Goal: Task Accomplishment & Management: Manage account settings

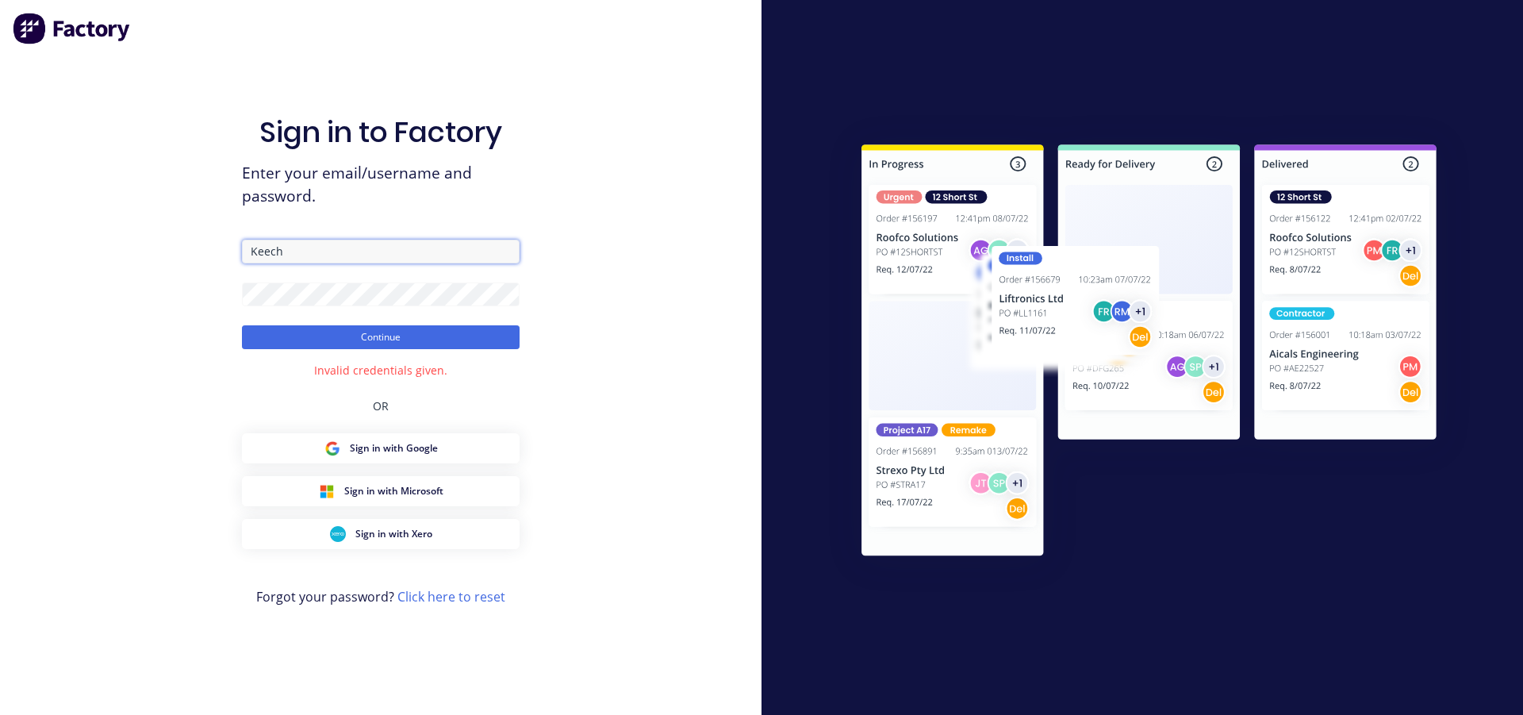
drag, startPoint x: 309, startPoint y: 250, endPoint x: 217, endPoint y: 259, distance: 91.7
click at [242, 259] on input "Keech" at bounding box center [381, 252] width 278 height 24
type input "[EMAIL_ADDRESS][DOMAIN_NAME]"
click at [242, 325] on button "Continue" at bounding box center [381, 337] width 278 height 24
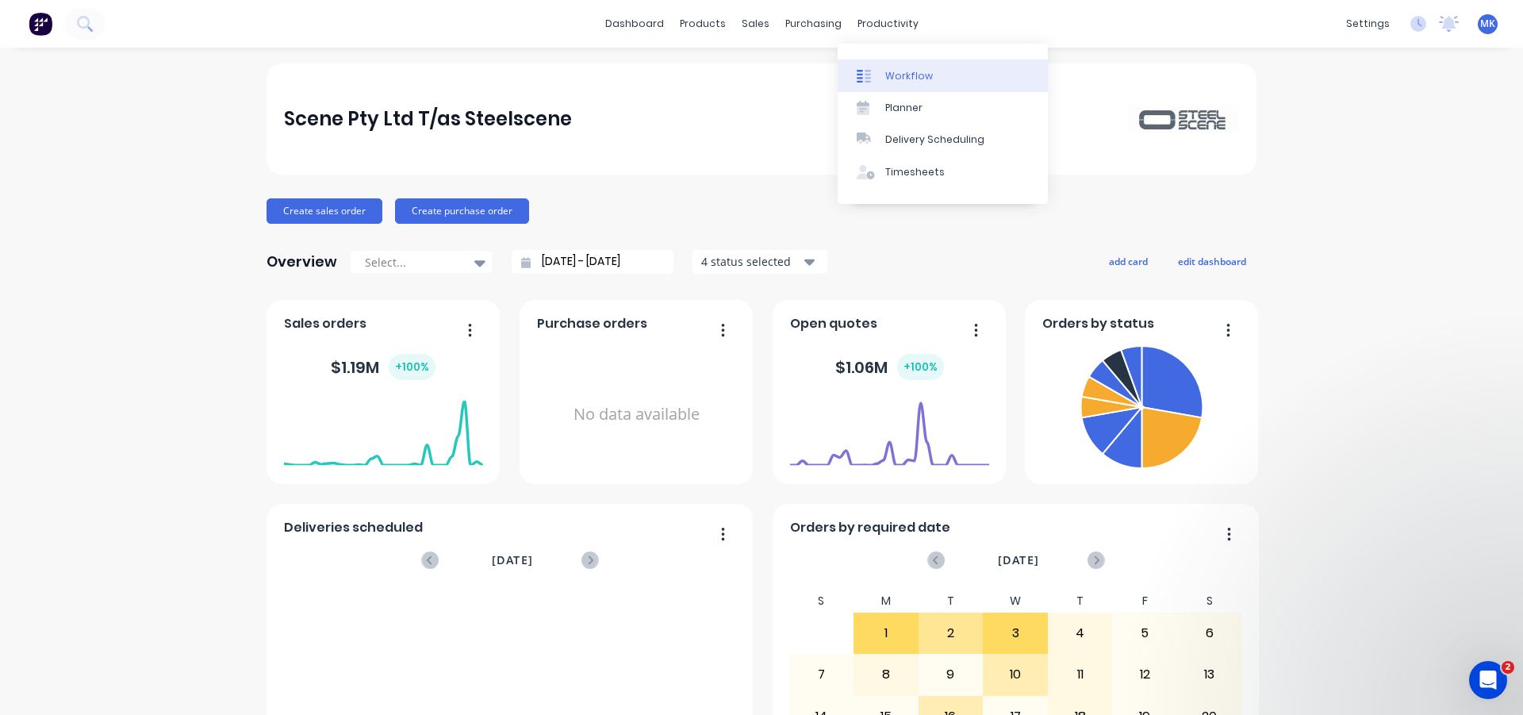
click at [898, 72] on div "Workflow" at bounding box center [909, 76] width 48 height 14
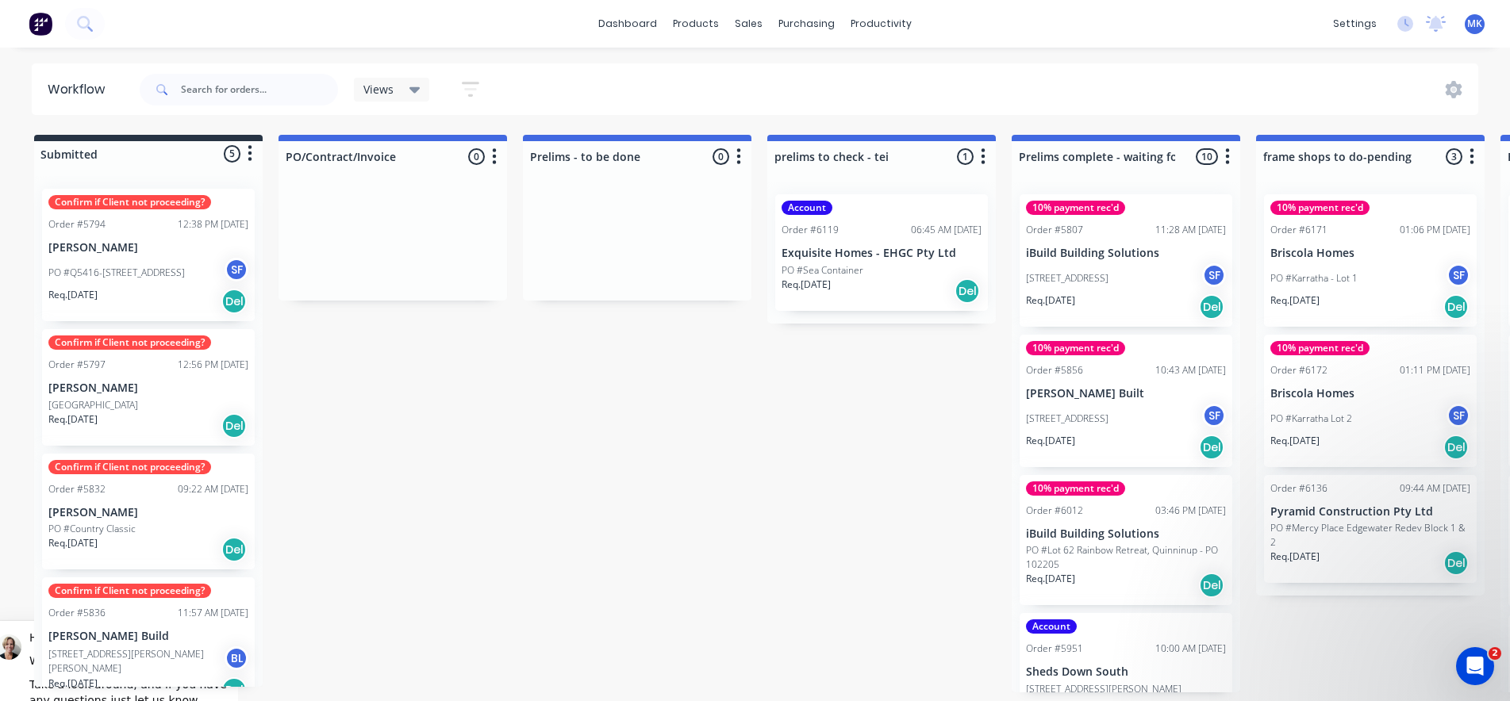
drag, startPoint x: 477, startPoint y: 701, endPoint x: 621, endPoint y: 697, distance: 144.5
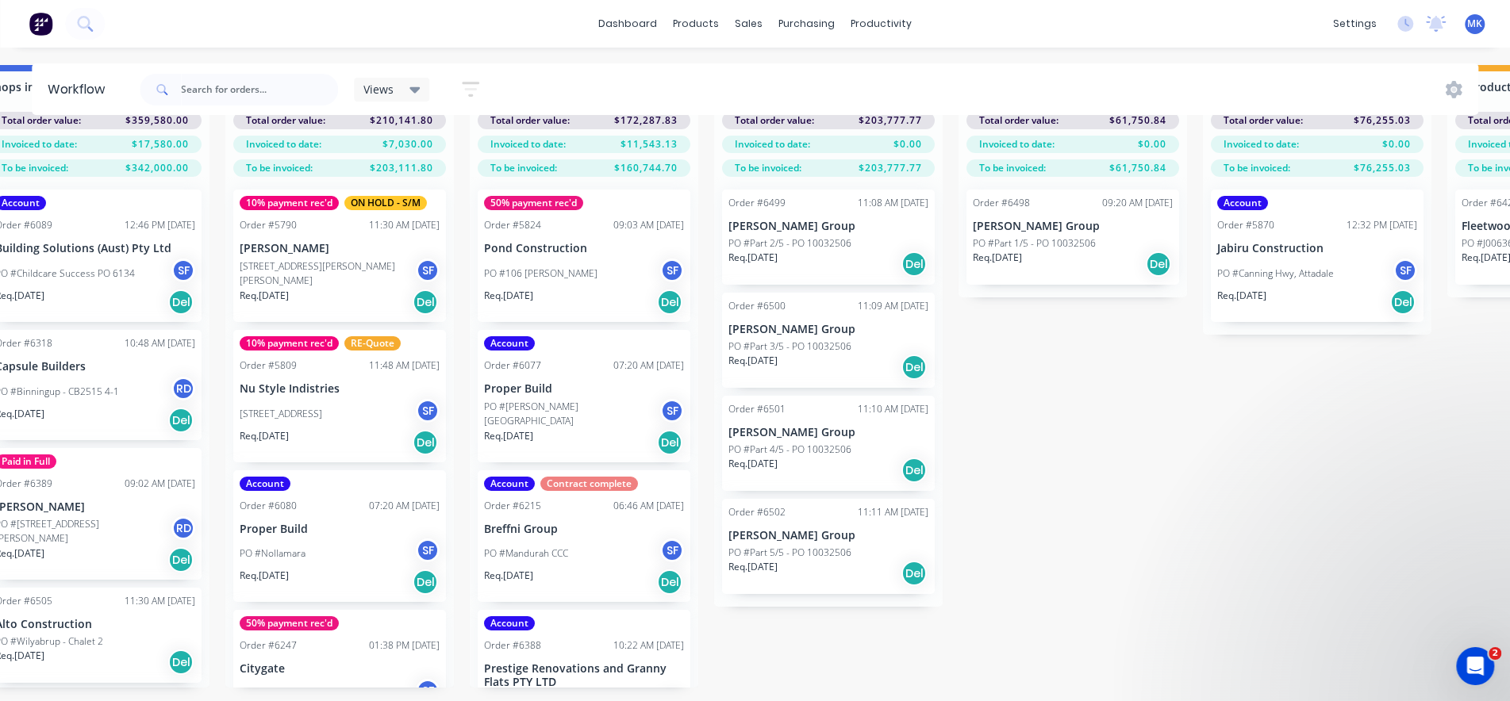
scroll to position [0, 1764]
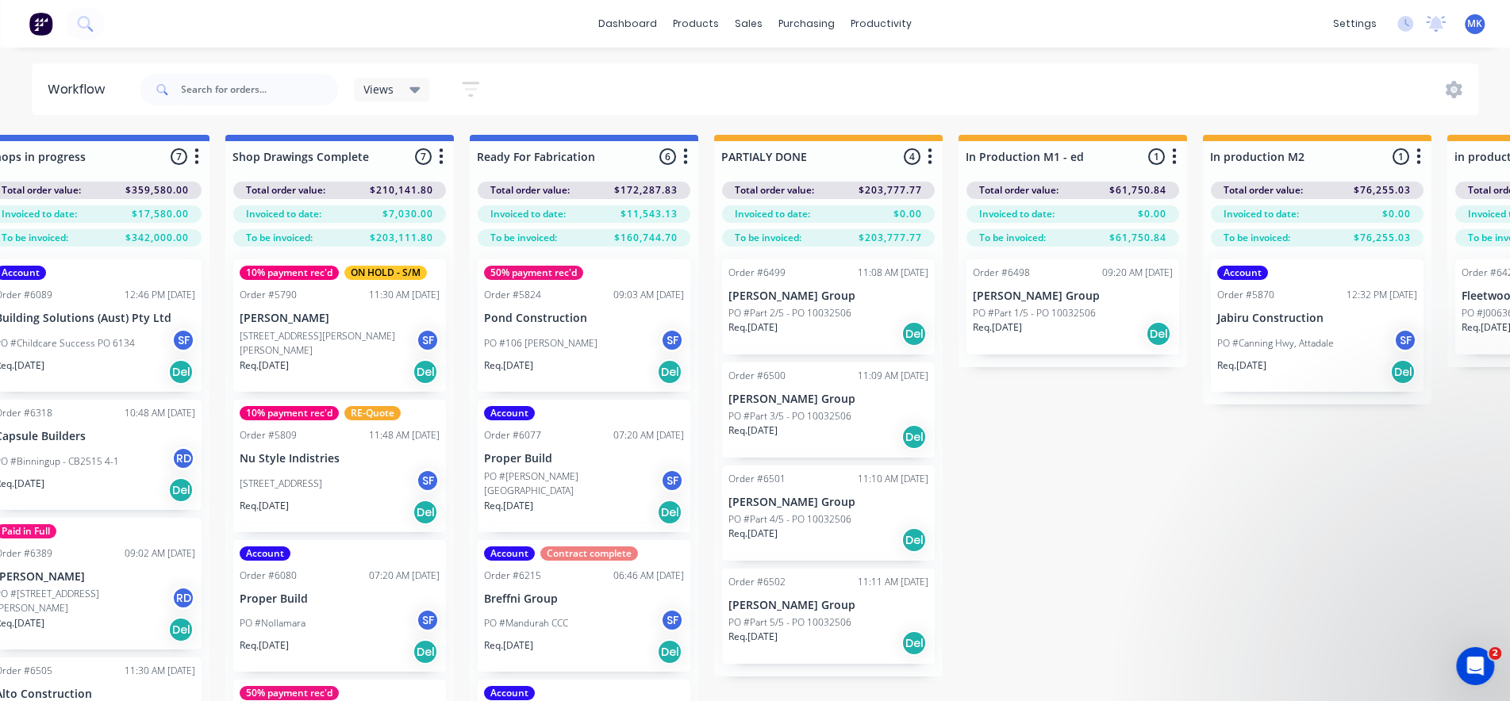
click at [686, 161] on icon "button" at bounding box center [685, 157] width 5 height 20
click at [621, 264] on button "Sort By" at bounding box center [615, 269] width 159 height 26
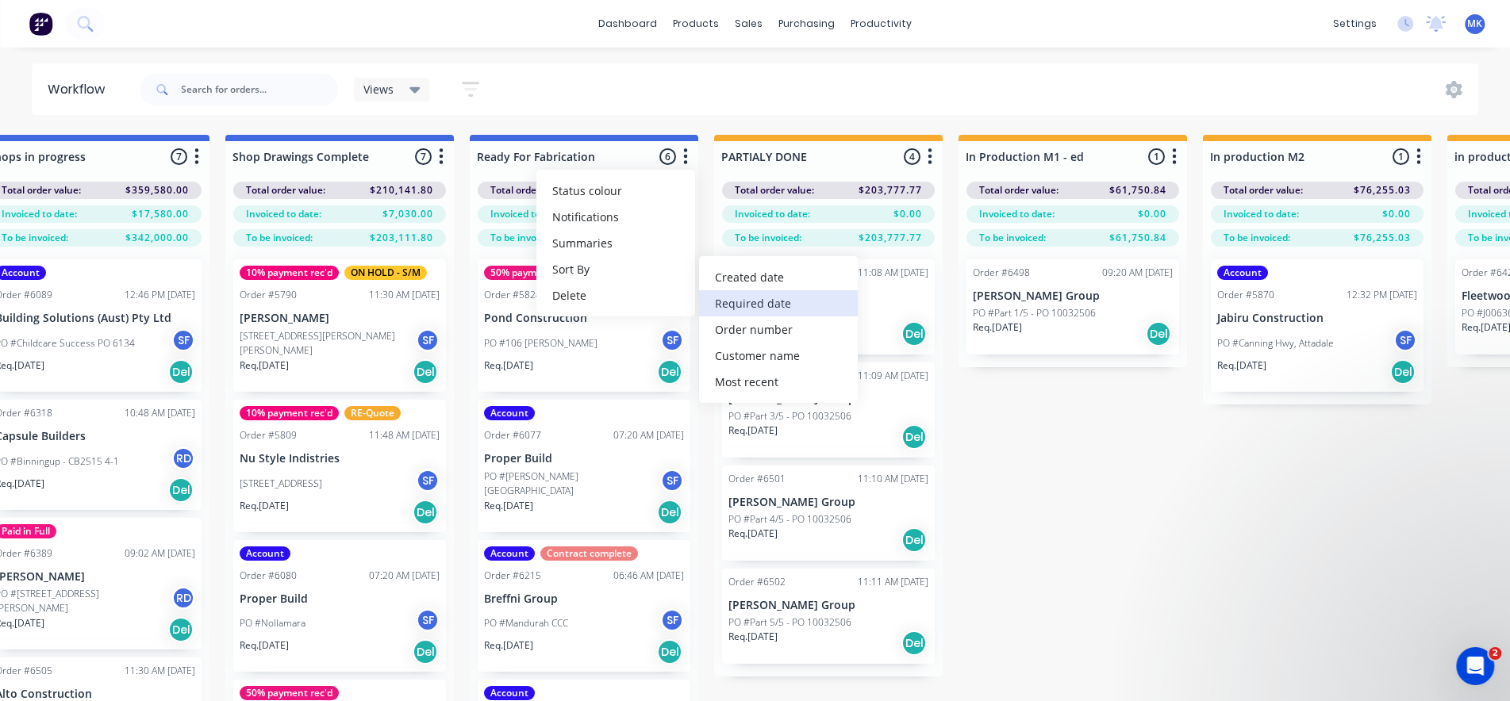
click at [755, 302] on date "Required date" at bounding box center [778, 303] width 159 height 26
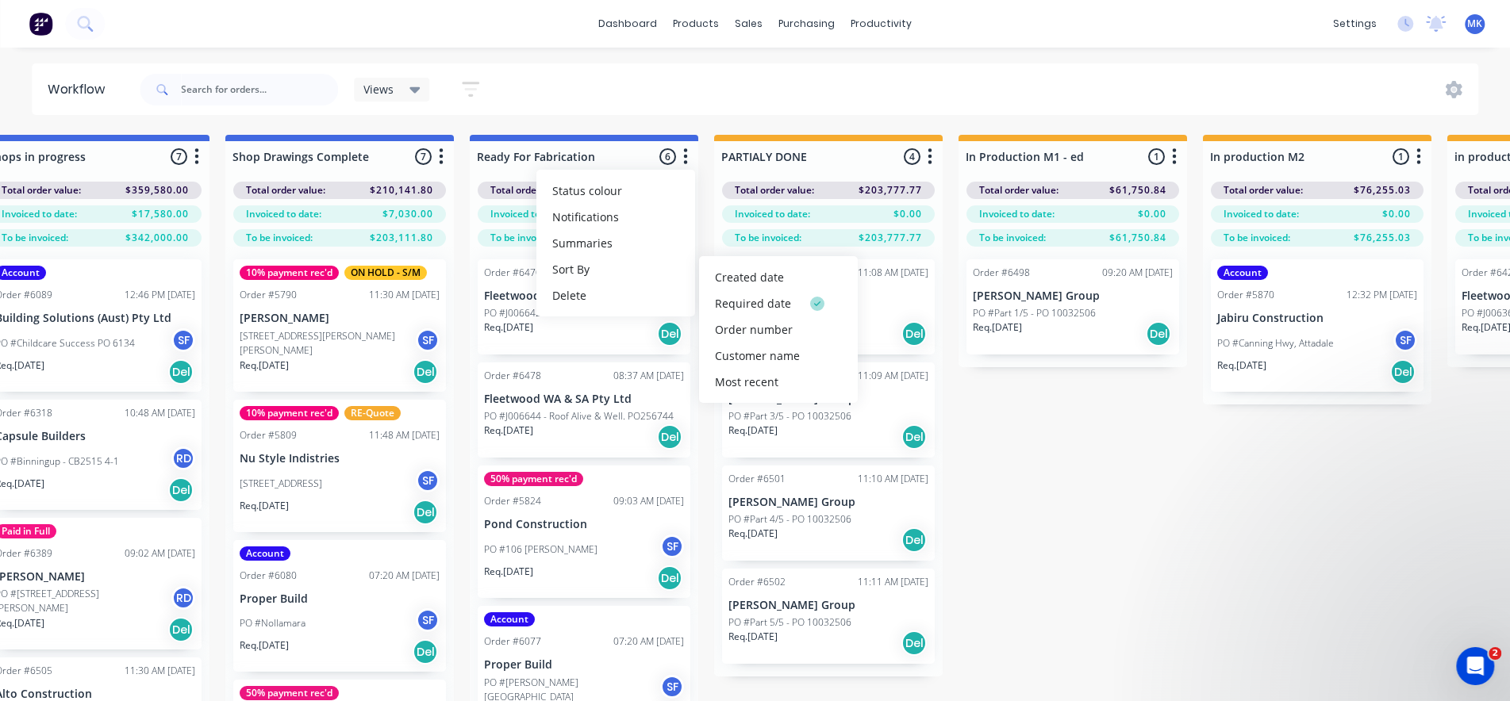
click at [729, 73] on div "Views Save new view None (Default) edit Show/Hide statuses Show line item cards…" at bounding box center [807, 90] width 1342 height 48
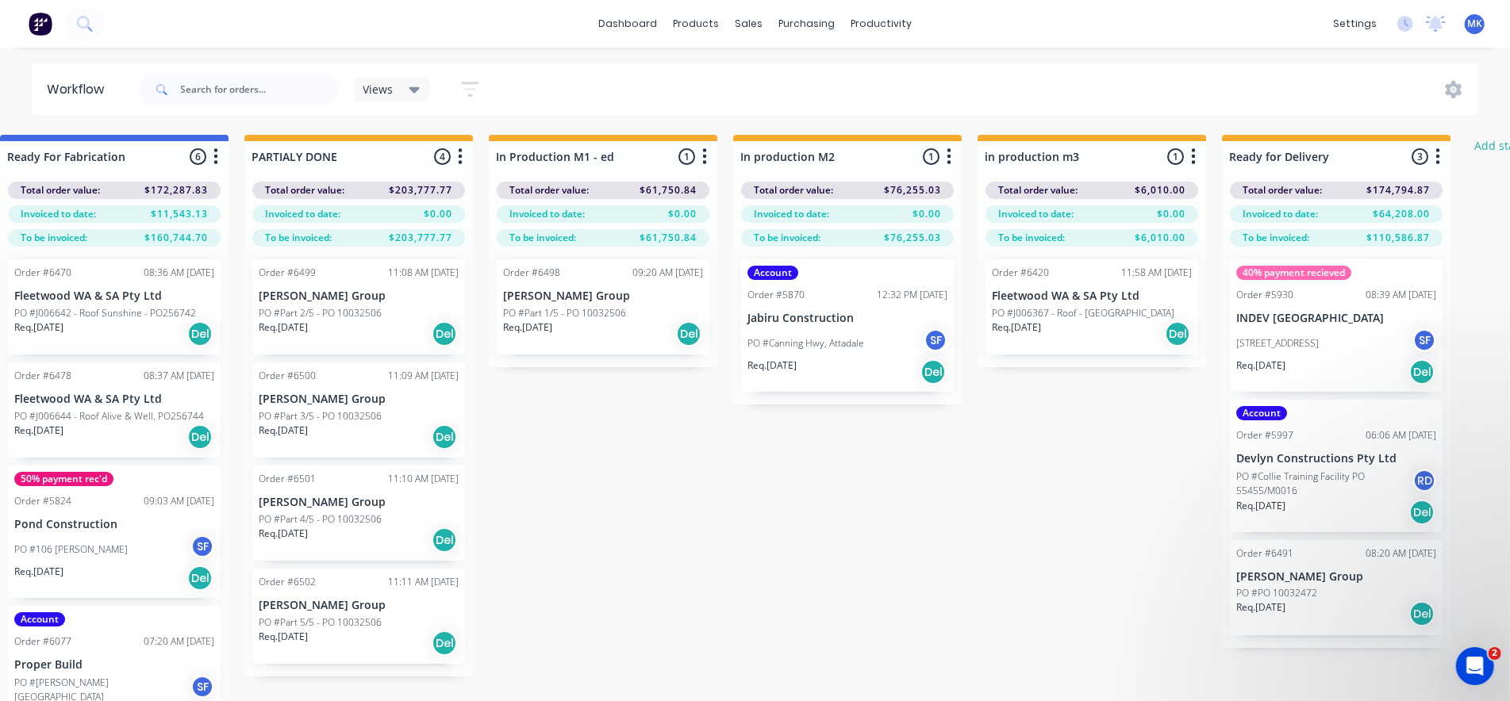
scroll to position [0, 2236]
click at [1473, 665] on icon "Open Intercom Messenger" at bounding box center [1473, 664] width 26 height 26
